Goal: Check status: Check status

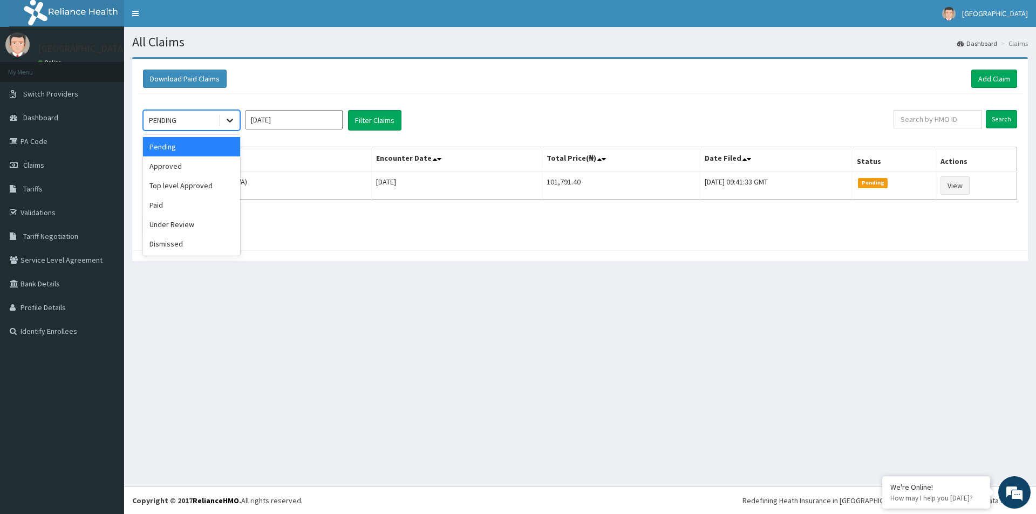
click at [234, 119] on icon at bounding box center [229, 120] width 11 height 11
click at [190, 163] on div "Approved" at bounding box center [191, 165] width 97 height 19
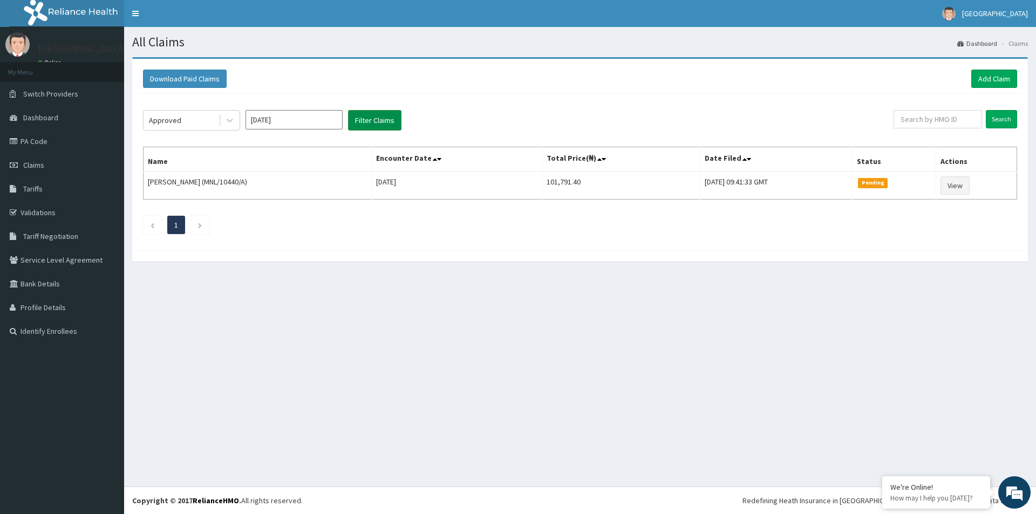
click at [376, 118] on button "Filter Claims" at bounding box center [374, 120] width 53 height 20
click at [229, 119] on icon at bounding box center [229, 120] width 11 height 11
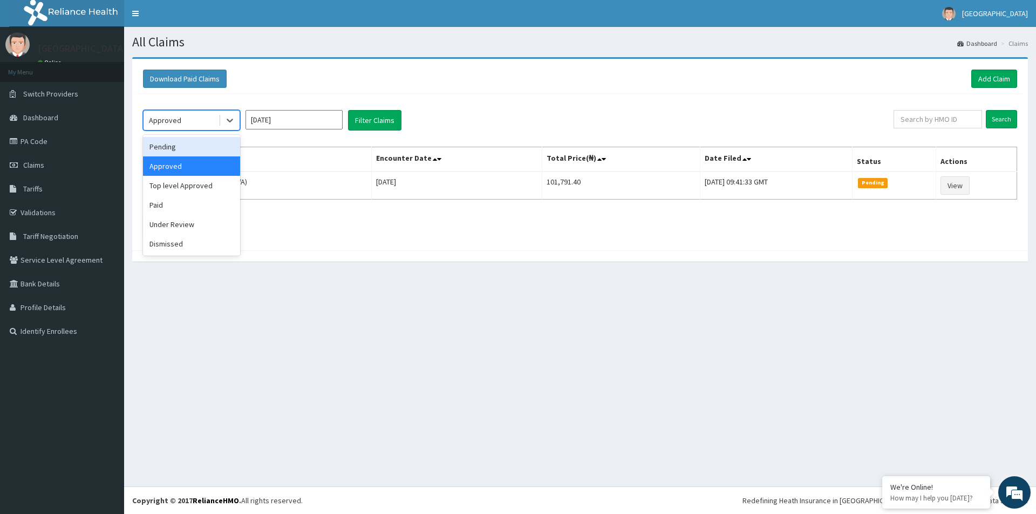
click at [197, 148] on div "Pending" at bounding box center [191, 146] width 97 height 19
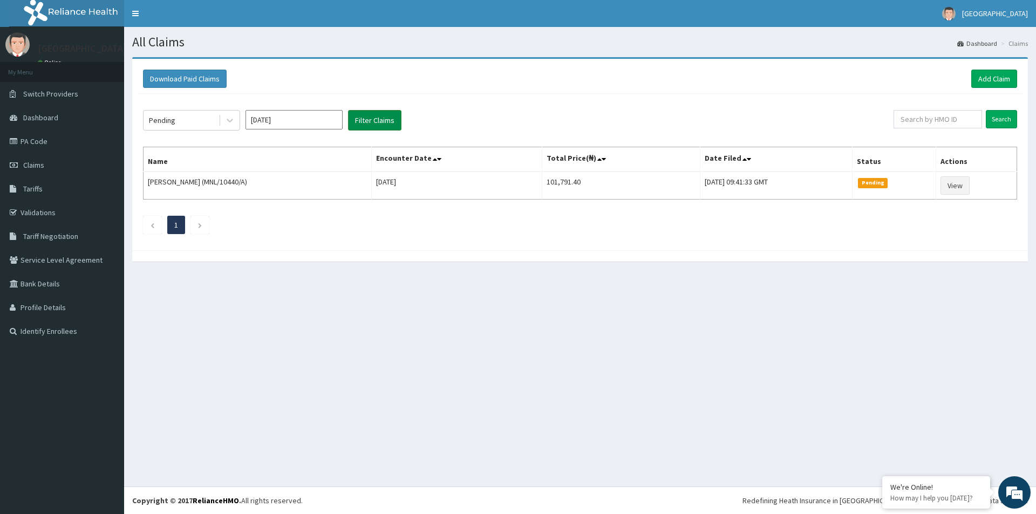
click at [393, 112] on button "Filter Claims" at bounding box center [374, 120] width 53 height 20
click at [38, 119] on span "Dashboard" at bounding box center [40, 118] width 35 height 10
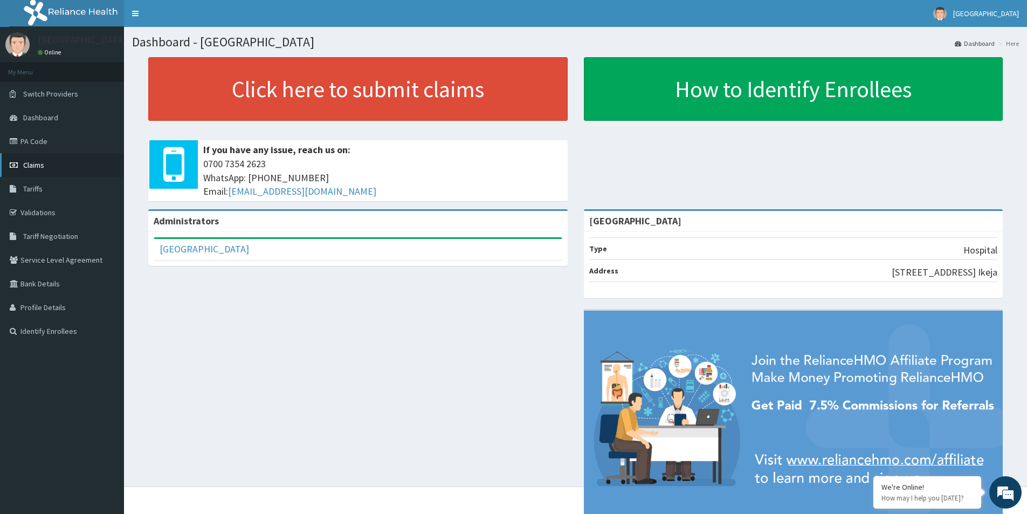
click at [40, 163] on span "Claims" at bounding box center [33, 165] width 21 height 10
